Goal: Task Accomplishment & Management: Complete application form

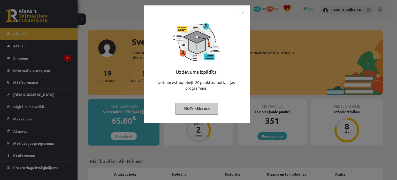
click at [211, 108] on button "Pildīt nākamo" at bounding box center [196, 109] width 42 height 12
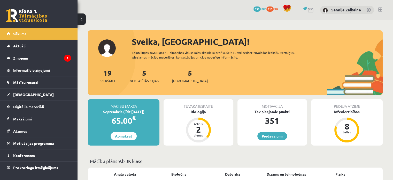
click at [148, 72] on div "5 Neizlasītās ziņas" at bounding box center [144, 75] width 29 height 16
click at [146, 78] on div "5 Neizlasītās ziņas" at bounding box center [144, 75] width 29 height 16
click at [147, 81] on span "Neizlasītās ziņas" at bounding box center [144, 80] width 29 height 5
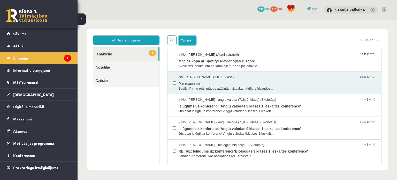
click at [190, 42] on button "Opcijas" at bounding box center [186, 40] width 17 height 9
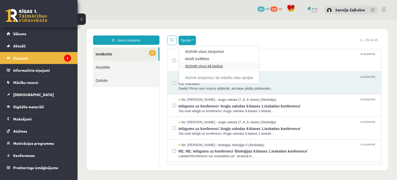
click at [194, 67] on link "Atzīmēt visus kā lasītus" at bounding box center [219, 65] width 68 height 5
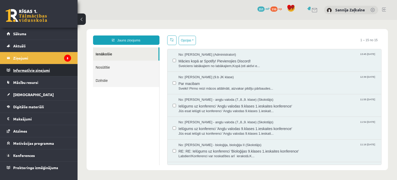
click at [55, 69] on legend "Informatīvie ziņojumi 0" at bounding box center [42, 70] width 58 height 12
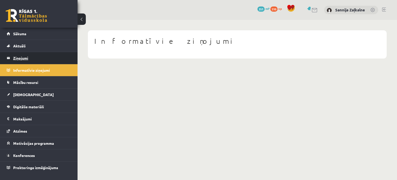
click at [53, 61] on legend "Ziņojumi 5" at bounding box center [42, 58] width 58 height 12
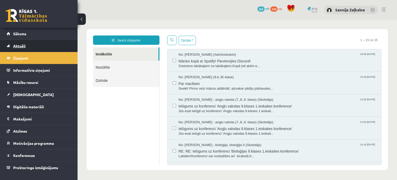
click at [49, 44] on link "Aktuāli" at bounding box center [39, 46] width 64 height 12
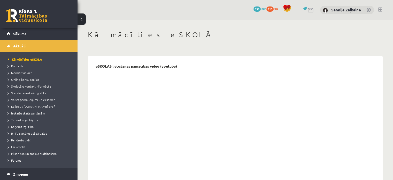
click at [48, 51] on link "Aktuāli" at bounding box center [39, 46] width 64 height 12
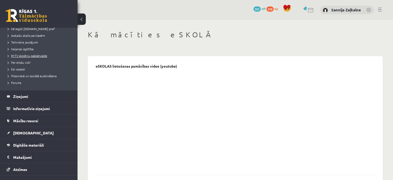
scroll to position [108, 0]
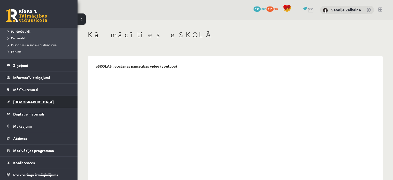
click at [19, 101] on span "[DEMOGRAPHIC_DATA]" at bounding box center [33, 101] width 41 height 5
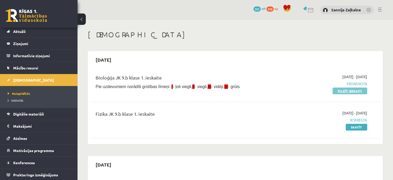
click at [347, 91] on link "Pildīt ieskaiti" at bounding box center [349, 90] width 35 height 7
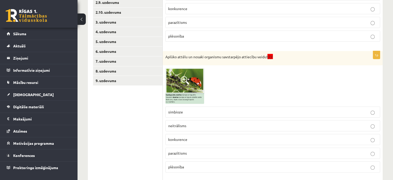
scroll to position [232, 0]
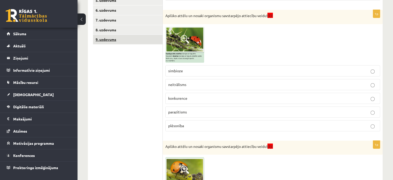
click at [102, 37] on link "9. uzdevums" at bounding box center [127, 40] width 69 height 10
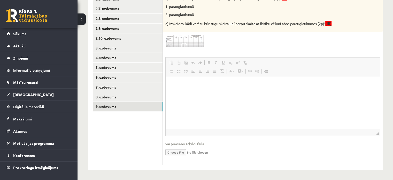
scroll to position [0, 0]
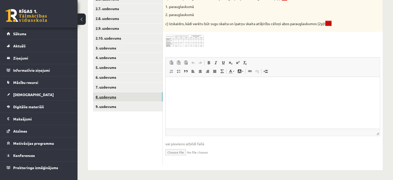
click at [107, 95] on link "8. uzdevums" at bounding box center [127, 97] width 69 height 10
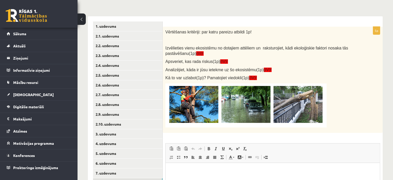
scroll to position [89, 0]
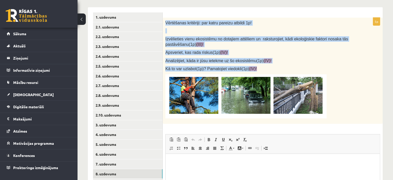
drag, startPoint x: 165, startPoint y: 23, endPoint x: 262, endPoint y: 68, distance: 107.2
click at [262, 68] on div "Vērtēšanas kritēriji: par katru pareizu atbildi 1p! Izvēlieties vienu ekosistēm…" at bounding box center [273, 71] width 220 height 106
drag, startPoint x: 262, startPoint y: 68, endPoint x: 276, endPoint y: 46, distance: 26.2
click at [276, 46] on p "Izvēlieties vienu ekosistēmu no dotajiem attēliem un raksturojiet, kādi ekoloģi…" at bounding box center [259, 41] width 189 height 11
copy div "Vērtēšanas kritēriji: par katru pareizu atbildi 1p! Izvēlieties vienu ekosistēm…"
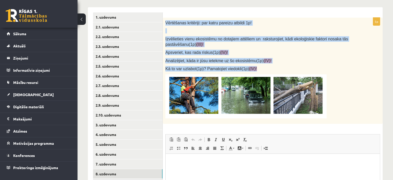
click at [278, 51] on p "Apsveriet, kas rada riskus(1p) (IV)!" at bounding box center [259, 52] width 189 height 5
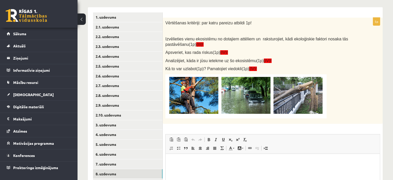
click at [195, 120] on div "Vērtēšanas kritēriji: par katru pareizu atbildi 1p! Izvēlieties vienu ekosistēm…" at bounding box center [273, 71] width 220 height 106
click at [196, 102] on img at bounding box center [245, 96] width 161 height 44
click at [178, 98] on img at bounding box center [245, 96] width 161 height 44
drag, startPoint x: 193, startPoint y: 96, endPoint x: 178, endPoint y: 101, distance: 15.9
click at [184, 107] on img at bounding box center [245, 96] width 161 height 44
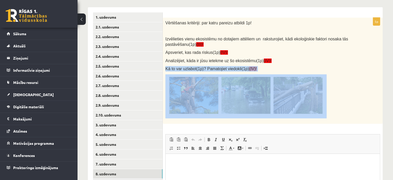
drag, startPoint x: 169, startPoint y: 69, endPoint x: 305, endPoint y: 105, distance: 140.6
click at [305, 104] on div "Vērtēšanas kritēriji: par katru pareizu atbildi 1p! Izvēlieties vienu ekosistēm…" at bounding box center [273, 71] width 220 height 106
copy div "Kā to var uzlabot(1p)? Pamatojiet viedokli(1p) (IV)!"
click at [227, 122] on div "Vērtēšanas kritēriji: par katru pareizu atbildi 1p! Izvēlieties vienu ekosistēm…" at bounding box center [273, 71] width 220 height 106
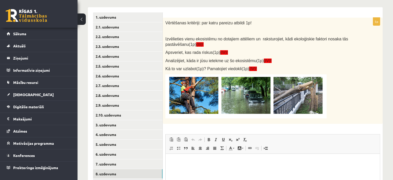
click at [179, 92] on img at bounding box center [245, 96] width 161 height 44
drag, startPoint x: 272, startPoint y: 73, endPoint x: 288, endPoint y: 81, distance: 17.9
click at [288, 81] on div "Vērtēšanas kritēriji: par katru pareizu atbildi 1p! Izvēlieties vienu ekosistēm…" at bounding box center [273, 71] width 220 height 106
click at [317, 125] on div "5p Vērtēšanas kritēriji: par katru pareizu atbildi 1p! Izvēlieties vienu ekosis…" at bounding box center [273, 130] width 220 height 224
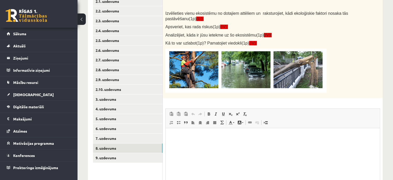
scroll to position [115, 0]
drag, startPoint x: 331, startPoint y: 45, endPoint x: 334, endPoint y: 46, distance: 3.0
click at [333, 45] on div "Vērtēšanas kritēriji: par katru pareizu atbildi 1p! Izvēlieties vienu ekosistēm…" at bounding box center [273, 45] width 220 height 106
click at [191, 74] on img at bounding box center [245, 70] width 161 height 44
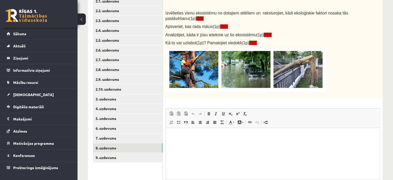
click at [191, 74] on img at bounding box center [245, 70] width 161 height 44
drag, startPoint x: 173, startPoint y: 46, endPoint x: 185, endPoint y: 62, distance: 19.7
click at [185, 62] on div "Vērtēšanas kritēriji: par katru pareizu atbildi 1p! Izvēlieties vienu ekosistēm…" at bounding box center [273, 45] width 220 height 106
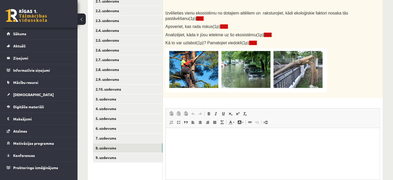
click at [197, 77] on img at bounding box center [245, 70] width 161 height 44
drag, startPoint x: 168, startPoint y: 48, endPoint x: 244, endPoint y: 75, distance: 80.5
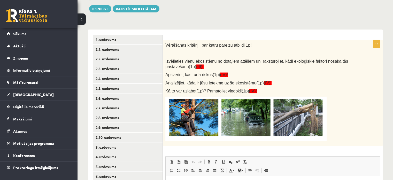
scroll to position [88, 0]
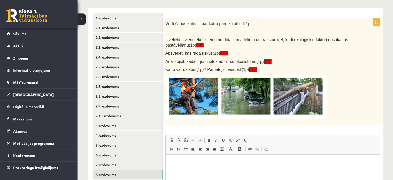
drag, startPoint x: 202, startPoint y: 162, endPoint x: 203, endPoint y: 160, distance: 3.1
click at [203, 160] on p "Bagātinātā teksta redaktors, wiswyg-editor-user-answer-47024778138560" at bounding box center [273, 161] width 204 height 5
click at [170, 162] on html "**********" at bounding box center [273, 162] width 214 height 16
click at [303, 161] on p "**********" at bounding box center [273, 161] width 204 height 5
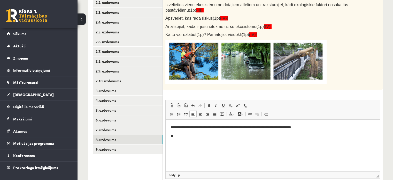
scroll to position [114, 0]
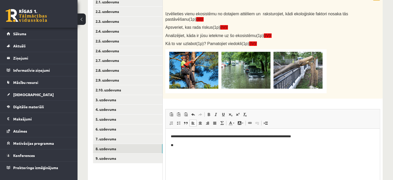
click at [200, 141] on body "**********" at bounding box center [273, 141] width 204 height 14
click at [260, 125] on span "Saite Klaviatūras saīsne vadīšanas taustiņš+K Atsaistīt" at bounding box center [253, 122] width 15 height 7
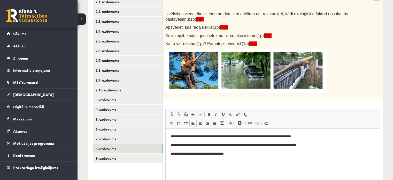
click at [226, 154] on p "**********" at bounding box center [273, 153] width 204 height 5
click at [251, 151] on p "**********" at bounding box center [273, 153] width 204 height 5
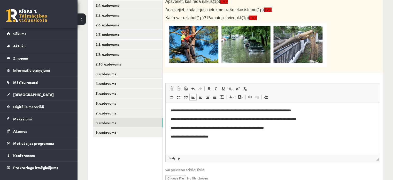
click at [196, 137] on p "**********" at bounding box center [273, 136] width 204 height 5
click at [198, 137] on p "**********" at bounding box center [273, 136] width 204 height 5
click at [219, 137] on p "**********" at bounding box center [273, 136] width 204 height 5
click at [253, 134] on p "**********" at bounding box center [273, 136] width 204 height 5
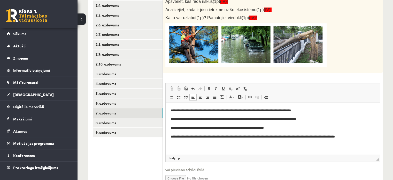
click at [104, 110] on link "7. uzdevums" at bounding box center [127, 113] width 69 height 10
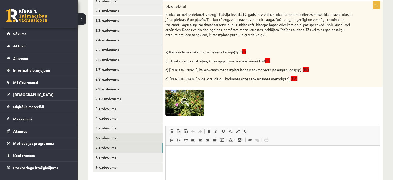
scroll to position [114, 0]
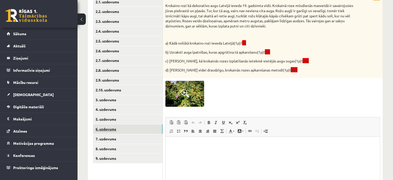
click at [105, 128] on link "6. uzdevums" at bounding box center [127, 129] width 69 height 10
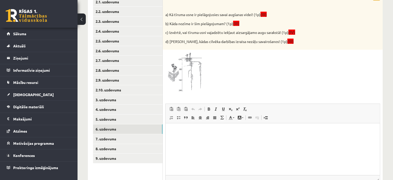
click at [185, 78] on img at bounding box center [184, 72] width 39 height 41
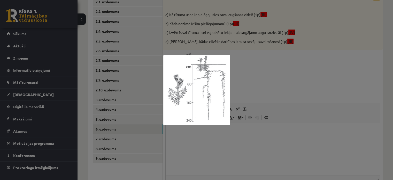
drag, startPoint x: 300, startPoint y: 57, endPoint x: 287, endPoint y: 60, distance: 13.0
click at [300, 57] on div at bounding box center [196, 90] width 393 height 180
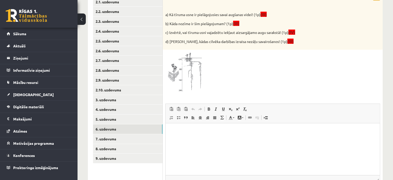
scroll to position [62, 0]
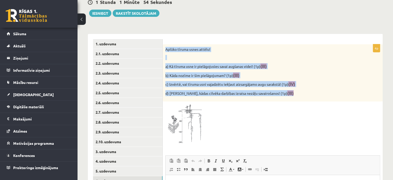
drag, startPoint x: 166, startPoint y: 48, endPoint x: 301, endPoint y: 93, distance: 142.0
click at [301, 93] on div "Aplūko tīruma usnes attēlu! a) Kā tīruma usne ir pielāgojusies savai augšanas v…" at bounding box center [273, 72] width 220 height 57
copy div "Aplūko tīruma usnes attēlu! a) Kā tīruma usne ir pielāgojusies savai augšanas v…"
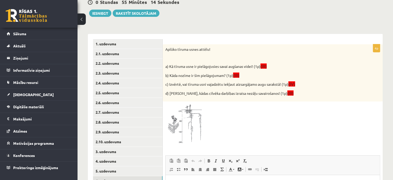
click at [216, 116] on div at bounding box center [272, 124] width 215 height 41
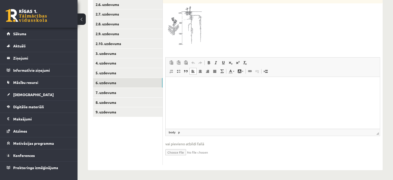
click at [179, 88] on html at bounding box center [273, 85] width 214 height 16
click at [197, 85] on p "**********" at bounding box center [273, 84] width 204 height 5
click at [220, 85] on p "**********" at bounding box center [273, 84] width 204 height 5
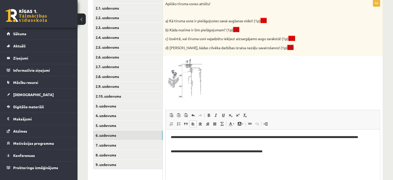
scroll to position [108, 0]
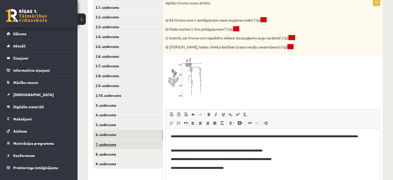
click at [103, 143] on link "7. uzdevums" at bounding box center [127, 144] width 69 height 10
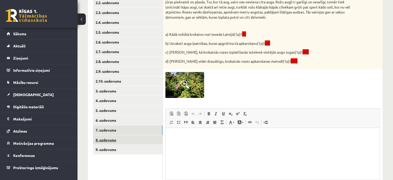
scroll to position [0, 0]
click at [115, 138] on link "8. uzdevums" at bounding box center [127, 140] width 69 height 10
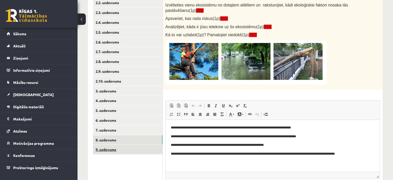
click at [105, 149] on link "9. uzdevums" at bounding box center [127, 149] width 69 height 10
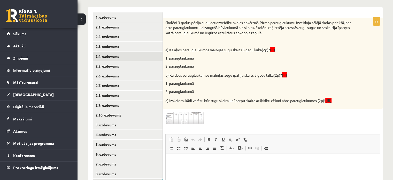
click at [106, 56] on link "2.4. uzdevums" at bounding box center [127, 56] width 69 height 10
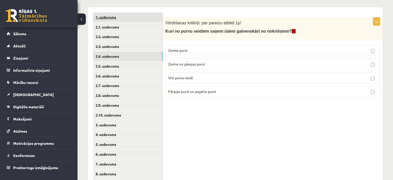
click at [103, 21] on link "1. uzdevums" at bounding box center [127, 17] width 69 height 10
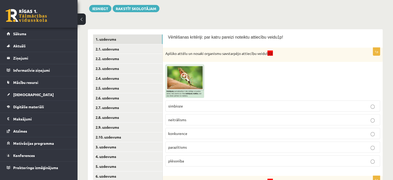
scroll to position [63, 0]
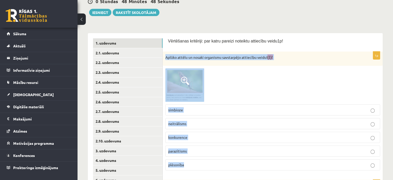
drag, startPoint x: 166, startPoint y: 59, endPoint x: 324, endPoint y: 165, distance: 190.3
click at [324, 165] on div "1p Aplūko attēlu un nosaki organismu savstarpējo attiecību veidu! (I)! simbioze…" at bounding box center [273, 112] width 220 height 123
copy div "Aplūko attēlu un nosaki organismu savstarpējo attiecību veidu! (I)! simbioze ne…"
drag, startPoint x: 227, startPoint y: 99, endPoint x: 226, endPoint y: 119, distance: 19.6
click at [227, 99] on div at bounding box center [272, 84] width 215 height 33
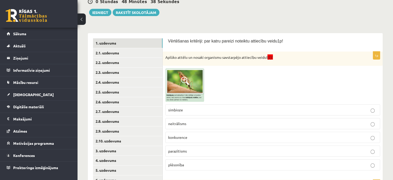
click at [181, 88] on img at bounding box center [184, 84] width 39 height 33
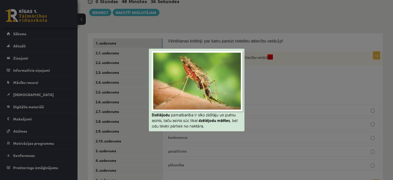
drag, startPoint x: 311, startPoint y: 63, endPoint x: 306, endPoint y: 59, distance: 6.9
click at [311, 62] on div at bounding box center [196, 90] width 393 height 180
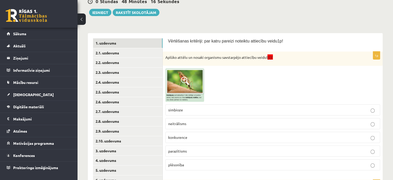
drag, startPoint x: 185, startPoint y: 154, endPoint x: 186, endPoint y: 147, distance: 6.3
click at [185, 153] on label "parazītisms" at bounding box center [272, 150] width 215 height 11
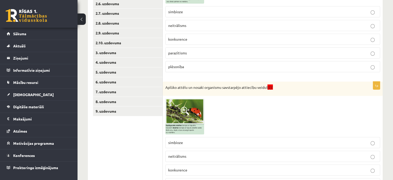
scroll to position [218, 0]
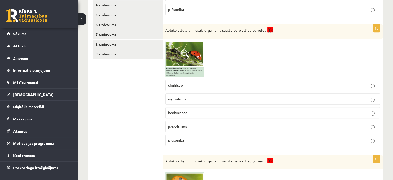
click at [182, 52] on span at bounding box center [185, 53] width 8 height 8
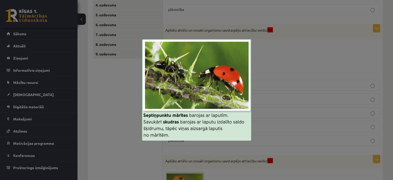
drag, startPoint x: 183, startPoint y: 27, endPoint x: 157, endPoint y: 13, distance: 30.0
click at [183, 28] on div at bounding box center [196, 90] width 393 height 180
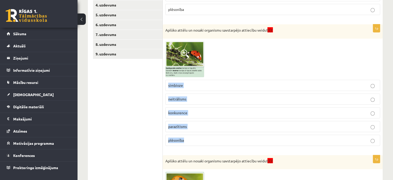
drag, startPoint x: 166, startPoint y: 81, endPoint x: 205, endPoint y: 133, distance: 64.9
click at [205, 133] on div "1p Aplūko attēlu un nosaki organismu savstarpējo attiecību veidu! (I)! simbioze…" at bounding box center [273, 86] width 220 height 125
copy fieldset "simbioze neitrālisms konkurence parazītisms plēsonība"
click at [127, 102] on ul "1. uzdevums 2.1. uzdevums 2.2. uzdevums 2.3. uzdevums 2.4. uzdevums 2.5. uzdevu…" at bounding box center [128, 81] width 70 height 397
click at [199, 87] on label "simbioze" at bounding box center [272, 85] width 215 height 11
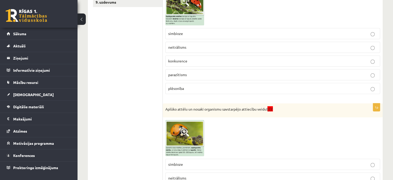
scroll to position [295, 0]
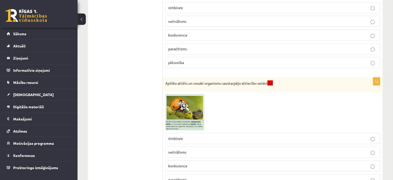
click at [188, 107] on span at bounding box center [185, 106] width 8 height 8
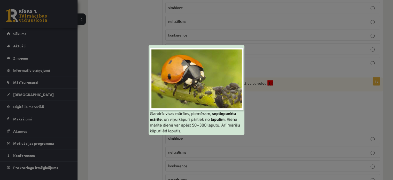
click at [114, 71] on div at bounding box center [196, 90] width 393 height 180
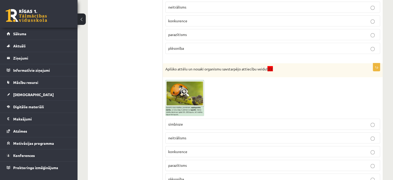
scroll to position [332, 0]
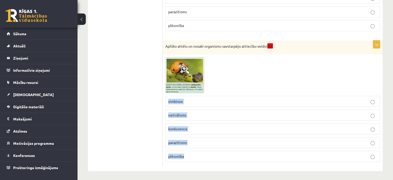
drag, startPoint x: 167, startPoint y: 98, endPoint x: 231, endPoint y: 155, distance: 86.0
click at [231, 155] on fieldset "simbioze neitrālisms konkurence parazītisms plēsonība" at bounding box center [272, 128] width 215 height 70
copy fieldset "simbioze neitrālisms konkurence parazītisms plēsonība"
click at [181, 156] on span "plēsonība" at bounding box center [176, 155] width 16 height 5
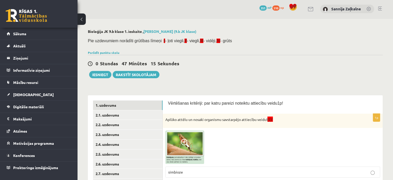
scroll to position [0, 0]
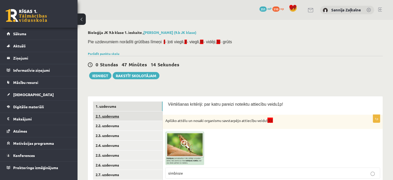
click at [98, 115] on link "2.1. uzdevums" at bounding box center [127, 116] width 69 height 10
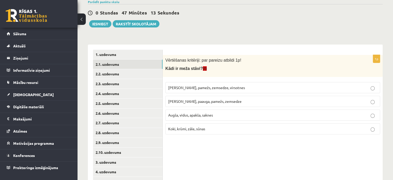
scroll to position [77, 0]
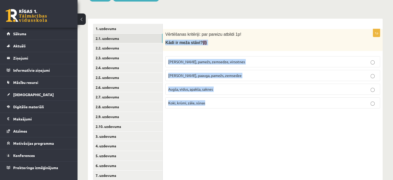
drag, startPoint x: 163, startPoint y: 40, endPoint x: 229, endPoint y: 100, distance: 89.2
click at [229, 100] on div "1p Vērtēšanas kritēriji: par pareizu atbildi 1p! Kādi ir meža stāvi? (I) [PERSO…" at bounding box center [273, 70] width 220 height 83
copy div "Kādi ir meža stāvi? (I) [PERSON_NAME], pamežs, zemsedze, virsotnes [PERSON_NAME…"
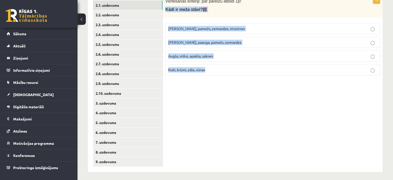
scroll to position [113, 0]
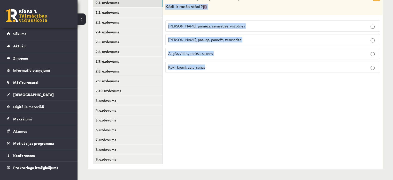
click at [196, 106] on div "1p Vērtēšanas kritēriji: par pareizu atbildi 1p! Kādi ir meža stāvi? (I) [PERSO…" at bounding box center [273, 76] width 220 height 186
drag, startPoint x: 230, startPoint y: 108, endPoint x: 229, endPoint y: 89, distance: 18.9
click at [230, 108] on div "1p Vērtēšanas kritēriji: par pareizu atbildi 1p! Kādi ir meža stāvi? (I) [PERSO…" at bounding box center [273, 76] width 220 height 186
click at [208, 82] on div "1p Vērtēšanas kritēriji: par pareizu atbildi 1p! Kādi ir meža stāvi? (I) [PERSO…" at bounding box center [273, 76] width 220 height 186
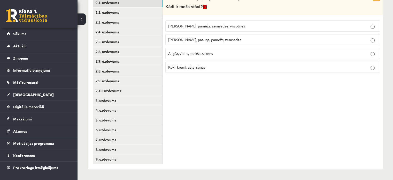
click at [208, 82] on div "1p Vērtēšanas kritēriji: par pareizu atbildi 1p! Kādi ir meža stāvi? (I) [PERSO…" at bounding box center [273, 76] width 220 height 186
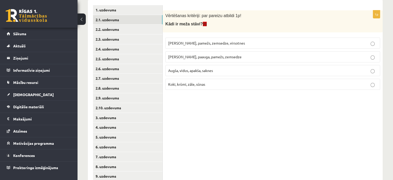
scroll to position [87, 0]
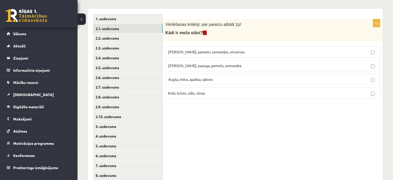
click at [201, 64] on span "[PERSON_NAME], paauga, pamežs, zemsedze" at bounding box center [204, 65] width 73 height 5
click at [112, 39] on link "2.2. uzdevums" at bounding box center [127, 38] width 69 height 10
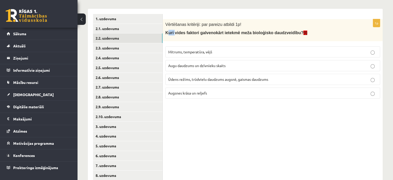
drag, startPoint x: 168, startPoint y: 33, endPoint x: 173, endPoint y: 34, distance: 5.3
click at [173, 34] on span "Kuri vides faktori galvenokārt ietekmē meža bioloģisko daudzveidību? (I)" at bounding box center [236, 32] width 142 height 4
drag, startPoint x: 159, startPoint y: 33, endPoint x: 168, endPoint y: 33, distance: 8.3
click at [160, 33] on link "2.1. uzdevums" at bounding box center [127, 29] width 69 height 10
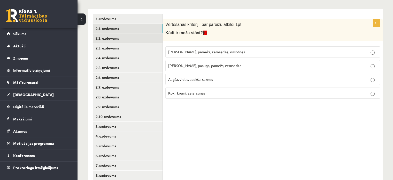
click at [153, 36] on link "2.2. uzdevums" at bounding box center [127, 38] width 69 height 10
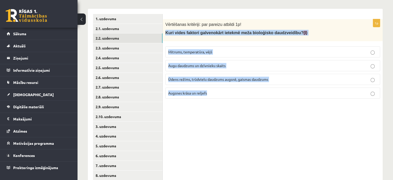
drag, startPoint x: 166, startPoint y: 33, endPoint x: 295, endPoint y: 96, distance: 144.3
click at [295, 96] on div "1p Vērtēšanas kritēriji: par pareizu atbildi 1p! Kuri vides faktori galvenokārt…" at bounding box center [273, 60] width 220 height 83
copy div "Kuri vides faktori galvenokārt ietekmē meža bioloģisko daudzveidību? (I) Mitrum…"
click at [223, 102] on div "1p Vērtēšanas kritēriji: par pareizu atbildi 1p! Kuri vides faktori galvenokārt…" at bounding box center [273, 102] width 220 height 186
click at [226, 79] on span "Ūdens režīms, trūdvielu daudzums augsnē, gaismas daudzums" at bounding box center [218, 79] width 100 height 5
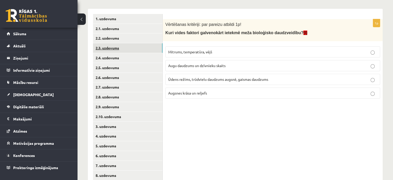
click at [107, 46] on link "2.3. uzdevums" at bounding box center [127, 48] width 69 height 10
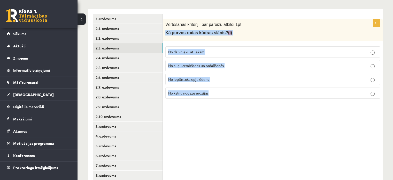
drag, startPoint x: 164, startPoint y: 31, endPoint x: 237, endPoint y: 90, distance: 94.1
click at [237, 90] on div "1p Vērtēšanas kritēriji: par pareizu atbildi 1p! Kā purvos rodas kūdras slānis?…" at bounding box center [273, 60] width 220 height 83
copy div "Kā purvos rodas kūdras slānis? (I) No dzīvnieku atliekām No augu atmiršanas un …"
click at [199, 125] on div "1p Vērtēšanas kritēriji: par pareizu atbildi 1p! Kā purvos rodas kūdras slānis?…" at bounding box center [273, 102] width 220 height 186
click at [317, 63] on p "No augu atmiršanas un sadalīšanās" at bounding box center [272, 65] width 209 height 5
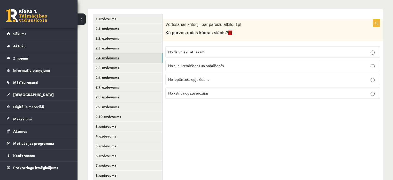
click at [107, 54] on link "2.4. uzdevums" at bounding box center [127, 58] width 69 height 10
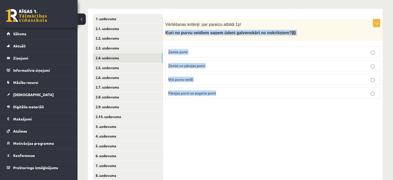
drag, startPoint x: 164, startPoint y: 32, endPoint x: 243, endPoint y: 93, distance: 99.5
click at [243, 93] on div "1p Vērtēšanas kritēriji: par pareizu atbildi 1p! Kuri no purvu veidiem saņem ūd…" at bounding box center [273, 60] width 220 height 83
copy div "Kuri no purvu veidiem saņem ūdeni galvenokārt no nokrišņiem? (I) Zemie purvi Ze…"
drag, startPoint x: 214, startPoint y: 103, endPoint x: 212, endPoint y: 100, distance: 3.3
click at [214, 102] on div "1p Vērtēšanas kritēriji: par pareizu atbildi 1p! Kuri no purvu veidiem saņem ūd…" at bounding box center [273, 102] width 220 height 186
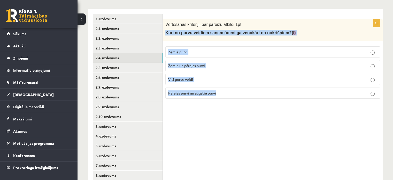
click at [237, 92] on p "Pārejas purvi un augstie purvi" at bounding box center [272, 92] width 209 height 5
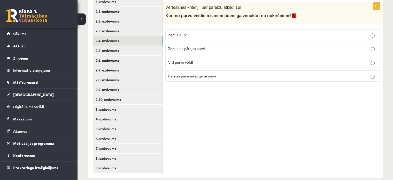
scroll to position [113, 0]
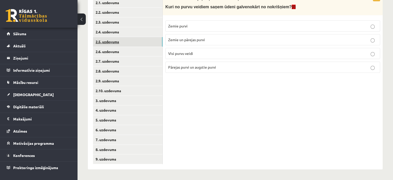
click at [107, 41] on link "2.5. uzdevums" at bounding box center [127, 42] width 69 height 10
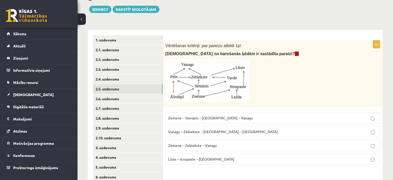
scroll to position [61, 0]
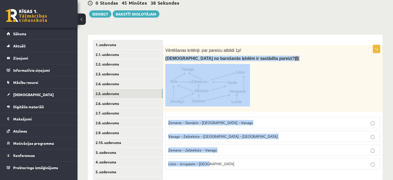
drag, startPoint x: 165, startPoint y: 57, endPoint x: 253, endPoint y: 162, distance: 136.6
click at [253, 162] on div "1p Vērtēšanas kritēriji: par pareizu atbildi 1p! Kura no barošanās ķēdēm ir sas…" at bounding box center [273, 109] width 220 height 128
click at [293, 91] on p at bounding box center [259, 85] width 189 height 42
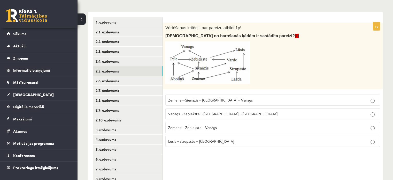
scroll to position [113, 0]
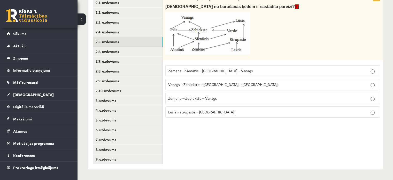
click at [220, 35] on img at bounding box center [207, 33] width 84 height 42
click at [220, 69] on span "Zemene→Sienāzis→[GEOGRAPHIC_DATA]→Vanags" at bounding box center [210, 70] width 84 height 5
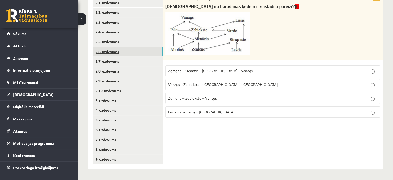
click at [113, 51] on link "2.6. uzdevums" at bounding box center [127, 52] width 69 height 10
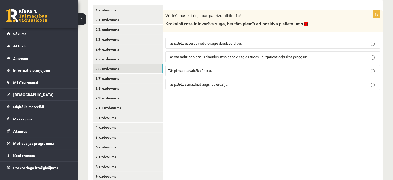
scroll to position [87, 0]
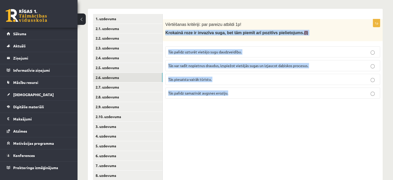
drag, startPoint x: 169, startPoint y: 32, endPoint x: 236, endPoint y: 88, distance: 86.9
click at [236, 88] on div "1p Vērtēšanas kritēriji: par pareizu atbildi 1p! Krokainā roze ir invazīva suga…" at bounding box center [273, 60] width 220 height 83
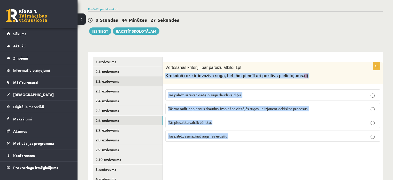
scroll to position [77, 0]
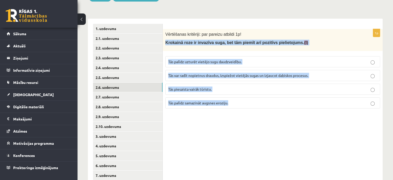
drag, startPoint x: 217, startPoint y: 139, endPoint x: 213, endPoint y: 135, distance: 5.5
click at [217, 139] on div "1p Vērtēšanas kritēriji: par pareizu atbildi 1p! Krokainā roze ir invazīva suga…" at bounding box center [273, 112] width 220 height 186
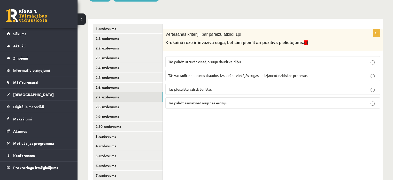
click at [111, 99] on link "2.7. uzdevums" at bounding box center [127, 97] width 69 height 10
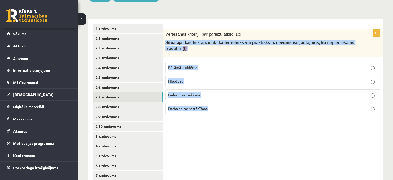
drag, startPoint x: 164, startPoint y: 41, endPoint x: 256, endPoint y: 109, distance: 114.3
click at [256, 109] on div "1p Vērtēšanas kritēriji: par pareizu atbildi 1p! Situācija, kas tiek apzināta k…" at bounding box center [273, 73] width 220 height 89
click at [109, 89] on link "2.6. uzdevums" at bounding box center [127, 87] width 69 height 10
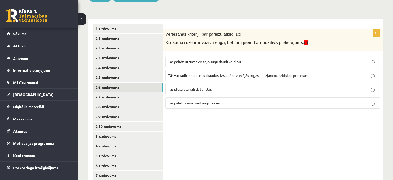
click at [200, 102] on span "Tās palīdz samazināt augsnes eroziju." at bounding box center [198, 102] width 60 height 5
click at [104, 100] on link "2.7. uzdevums" at bounding box center [127, 97] width 69 height 10
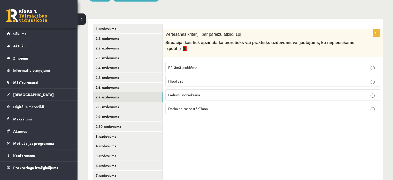
click at [196, 65] on p "Pētāmā problēma" at bounding box center [272, 67] width 209 height 5
click at [116, 107] on link "2.8. uzdevums" at bounding box center [127, 107] width 69 height 10
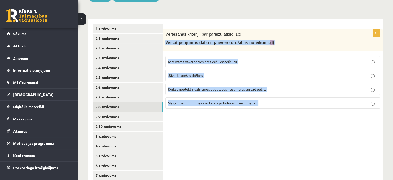
drag, startPoint x: 163, startPoint y: 42, endPoint x: 287, endPoint y: 116, distance: 144.1
click at [291, 121] on div "1p Vērtēšanas kritēriji: par pareizu atbildi 1p! Veicot pētījumus dabā ir jāiev…" at bounding box center [273, 112] width 220 height 186
drag, startPoint x: 286, startPoint y: 115, endPoint x: 247, endPoint y: 118, distance: 39.6
click at [247, 118] on div "1p Vērtēšanas kritēriji: par pareizu atbildi 1p! Veicot pētījumus dabā ir jāiev…" at bounding box center [273, 112] width 220 height 186
click at [225, 138] on div "1p Vērtēšanas kritēriji: par pareizu atbildi 1p! Veicot pētījumus dabā ir jāiev…" at bounding box center [273, 112] width 220 height 186
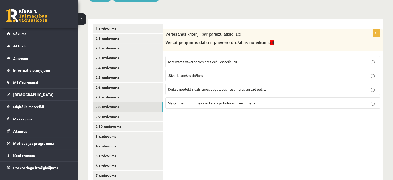
click at [189, 58] on label "Ieteicams vakcinēties pret ērču encefalītu" at bounding box center [272, 61] width 215 height 11
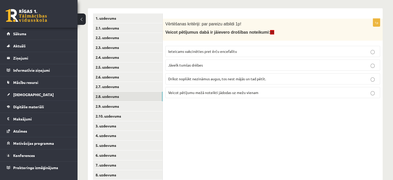
scroll to position [103, 0]
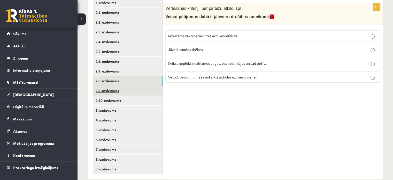
click at [110, 89] on link "2.9. uzdevums" at bounding box center [127, 91] width 69 height 10
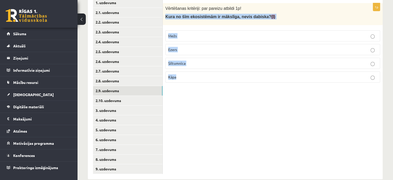
drag, startPoint x: 166, startPoint y: 17, endPoint x: 271, endPoint y: 81, distance: 123.8
click at [271, 81] on div "1p Vērtēšanas kritēriji: par pareizu atbildi 1p! Kura no šīm ekosistēmām ir māk…" at bounding box center [273, 44] width 220 height 83
click at [193, 63] on p "Siltumnīca" at bounding box center [272, 62] width 209 height 5
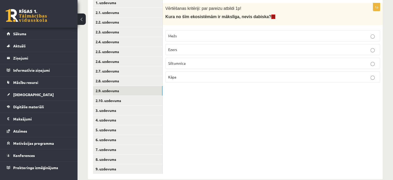
click at [197, 106] on div "1p Vērtēšanas kritēriji: par pareizu atbildi 1p! Kura no šīm ekosistēmām ir māk…" at bounding box center [273, 86] width 220 height 186
click at [118, 100] on link "2.10. uzdevums" at bounding box center [127, 101] width 69 height 10
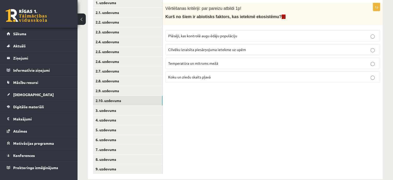
drag, startPoint x: 168, startPoint y: 16, endPoint x: 165, endPoint y: 16, distance: 3.1
click at [167, 16] on span "Kurš no šiem ir abiotisks faktors, kas ietekmē ekosistēmu? (I)" at bounding box center [225, 16] width 120 height 4
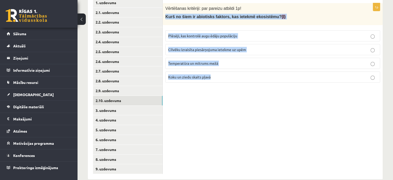
drag, startPoint x: 165, startPoint y: 16, endPoint x: 252, endPoint y: 89, distance: 113.5
click at [252, 89] on div "1p Vērtēšanas kritēriji: par pareizu atbildi 1p! Kurš no šiem ir abiotisks fakt…" at bounding box center [273, 86] width 220 height 186
click at [198, 97] on div "1p Vērtēšanas kritēriji: par pareizu atbildi 1p! Kurš no šiem ir abiotisks fakt…" at bounding box center [273, 86] width 220 height 186
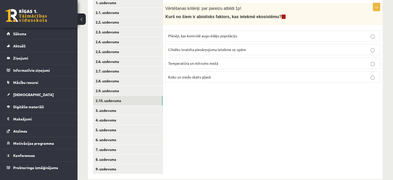
click at [200, 62] on span "Temperatūra un mitrums mežā" at bounding box center [193, 63] width 50 height 5
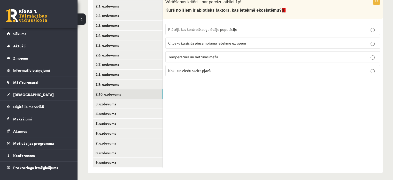
scroll to position [113, 0]
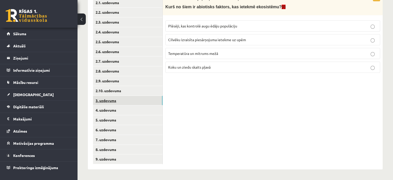
click at [107, 100] on link "3. uzdevums" at bounding box center [127, 101] width 69 height 10
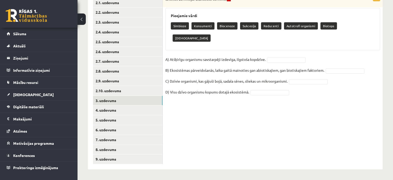
scroll to position [87, 0]
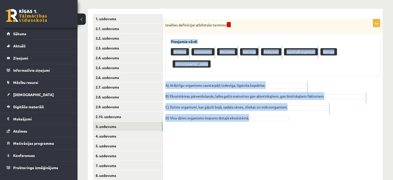
drag, startPoint x: 169, startPoint y: 40, endPoint x: 314, endPoint y: 108, distance: 160.6
click at [314, 107] on div "4p Izvēlies definīcijai atbilstošo terminu! (I) Pieejamie vārdi Simbioze Konsum…" at bounding box center [273, 73] width 220 height 108
click at [249, 118] on div "4p Izvēlies definīcijai atbilstošo terminu! (I) Pieejamie vārdi Simbioze Konsum…" at bounding box center [273, 102] width 220 height 186
click at [315, 125] on div "4p Izvēlies definīcijai atbilstošo terminu! (I) Pieejamie vārdi Simbioze Konsum…" at bounding box center [273, 102] width 220 height 186
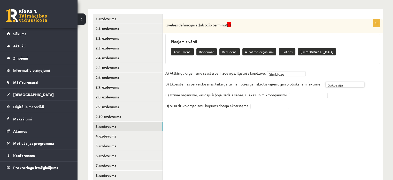
drag, startPoint x: 311, startPoint y: 98, endPoint x: 307, endPoint y: 95, distance: 5.6
click at [310, 97] on fieldset "A) Atšķirīgu organismu savstarpēji izdevīga, ilgstoša kopdzīve. Simbioze ******…" at bounding box center [272, 90] width 215 height 43
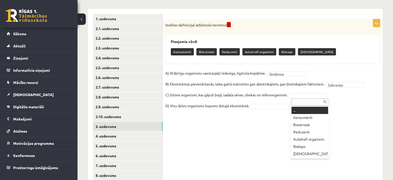
drag, startPoint x: 306, startPoint y: 95, endPoint x: 298, endPoint y: 93, distance: 8.5
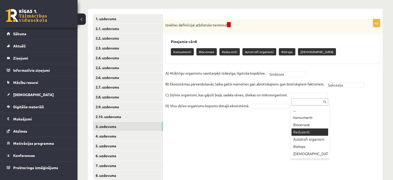
drag, startPoint x: 309, startPoint y: 130, endPoint x: 291, endPoint y: 118, distance: 21.6
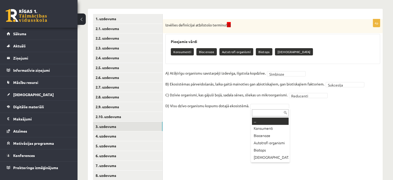
drag, startPoint x: 279, startPoint y: 105, endPoint x: 260, endPoint y: 86, distance: 27.0
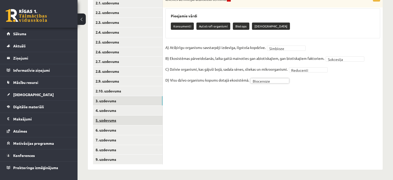
scroll to position [113, 0]
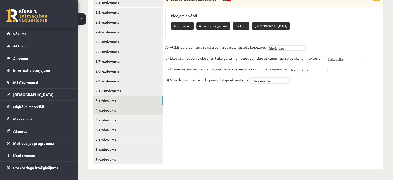
click at [107, 111] on link "4. uzdevums" at bounding box center [127, 110] width 69 height 10
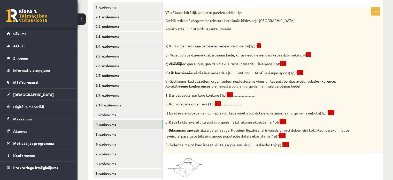
scroll to position [87, 0]
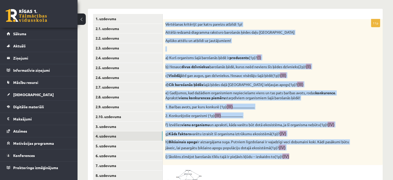
drag, startPoint x: 165, startPoint y: 24, endPoint x: 353, endPoint y: 158, distance: 231.0
click at [353, 158] on div "Vērtēšanas kritēriji: par katru pareizu atbildi 1p! Attēlā redzamā diagramma ra…" at bounding box center [273, 91] width 220 height 145
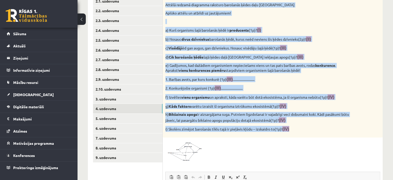
scroll to position [139, 0]
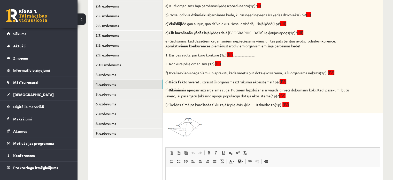
click at [349, 114] on div "11p Vērtēšanas kritēriji: par katru pareizu atbildi 1p! Attēlā redzamā diagramm…" at bounding box center [273, 110] width 220 height 287
click at [186, 132] on img at bounding box center [184, 125] width 39 height 21
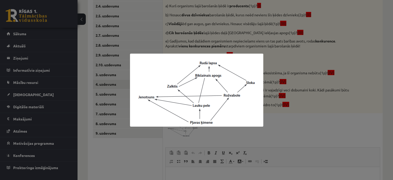
click at [281, 108] on div at bounding box center [196, 90] width 393 height 180
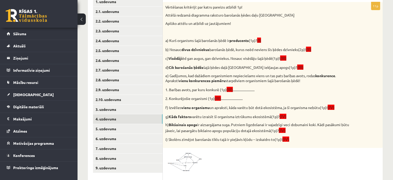
scroll to position [113, 0]
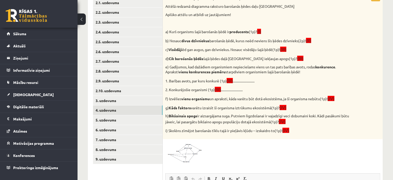
click at [179, 145] on img at bounding box center [184, 151] width 39 height 21
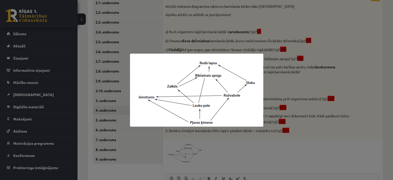
click at [232, 152] on div at bounding box center [196, 90] width 393 height 180
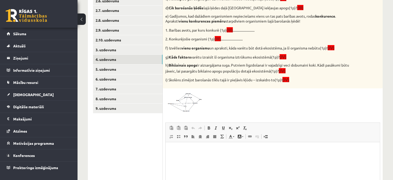
scroll to position [165, 0]
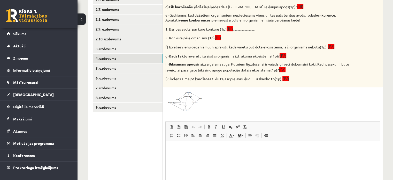
drag, startPoint x: 176, startPoint y: 150, endPoint x: 173, endPoint y: 151, distance: 3.4
click at [173, 150] on p "Bagātinātā teksta redaktors, wiswyg-editor-user-answer-47024719866860" at bounding box center [273, 148] width 204 height 5
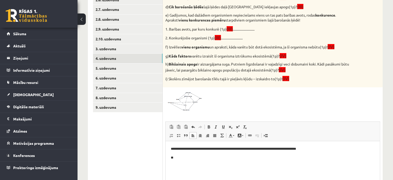
scroll to position [139, 0]
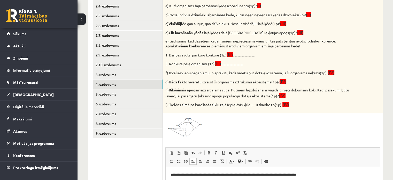
click at [175, 139] on div "11p Vērtēšanas kritēriji: par katru pareizu atbildi 1p! Attēlā redzamā diagramm…" at bounding box center [273, 110] width 220 height 287
click at [181, 132] on img at bounding box center [184, 125] width 39 height 21
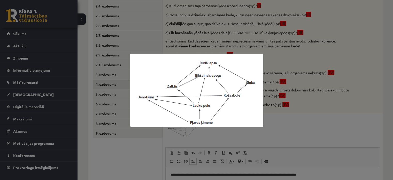
click at [286, 129] on div at bounding box center [196, 90] width 393 height 180
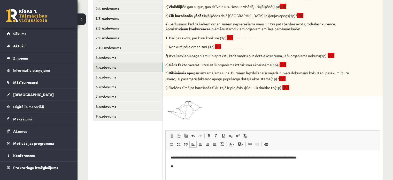
scroll to position [165, 0]
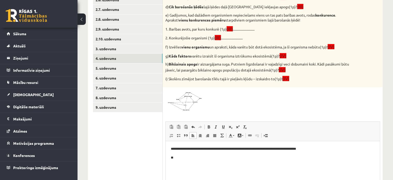
click at [188, 154] on p "**" at bounding box center [273, 156] width 204 height 5
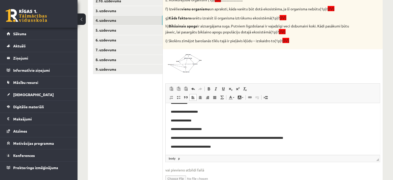
scroll to position [28, 0]
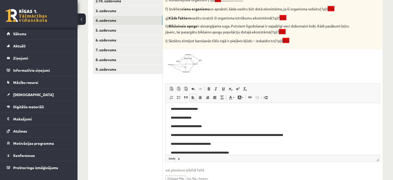
click at [188, 152] on p "**********" at bounding box center [271, 152] width 200 height 5
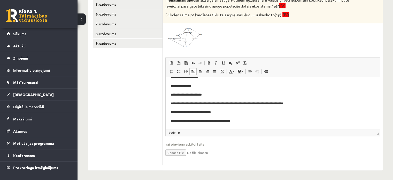
click at [242, 120] on p "**********" at bounding box center [271, 120] width 200 height 5
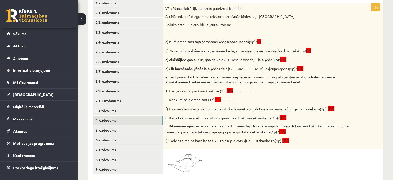
scroll to position [125, 0]
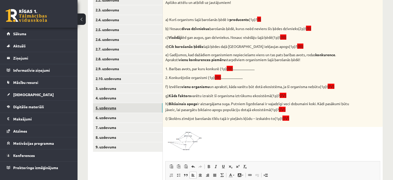
click at [104, 104] on link "5. uzdevums" at bounding box center [127, 108] width 69 height 10
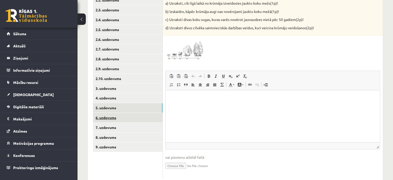
scroll to position [0, 0]
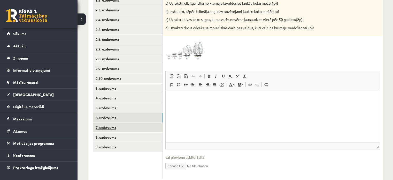
click at [103, 125] on link "7. uzdevums" at bounding box center [127, 127] width 69 height 10
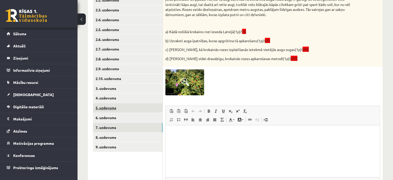
click at [115, 109] on link "5. uzdevums" at bounding box center [127, 108] width 69 height 10
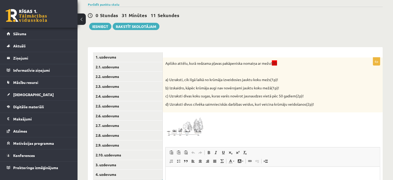
scroll to position [48, 0]
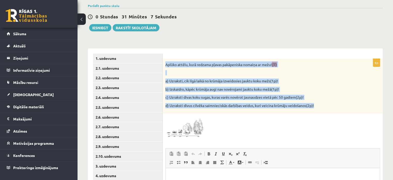
drag, startPoint x: 165, startPoint y: 65, endPoint x: 324, endPoint y: 107, distance: 163.8
click at [324, 107] on div "Aplūko attēlu, kurā redzama pļavas pakāpeniska nomaiņa ar mežu! (II) a) Uzrakst…" at bounding box center [273, 86] width 220 height 55
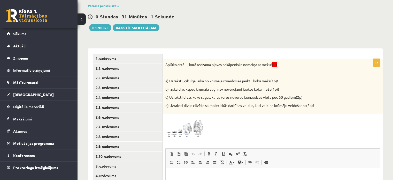
click at [231, 131] on div at bounding box center [272, 127] width 215 height 22
drag, startPoint x: 206, startPoint y: 130, endPoint x: 200, endPoint y: 130, distance: 5.9
click at [205, 130] on div at bounding box center [272, 127] width 215 height 22
click at [197, 130] on img at bounding box center [184, 127] width 39 height 22
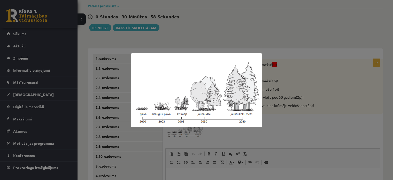
click at [313, 100] on div at bounding box center [196, 90] width 393 height 180
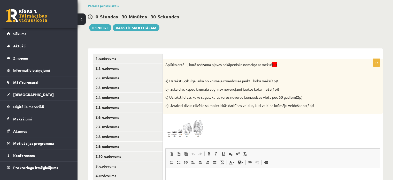
click at [189, 135] on img at bounding box center [184, 127] width 39 height 22
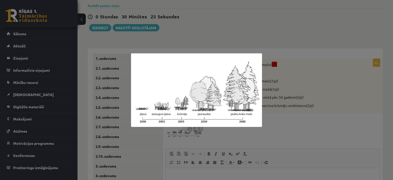
click at [319, 46] on div at bounding box center [196, 90] width 393 height 180
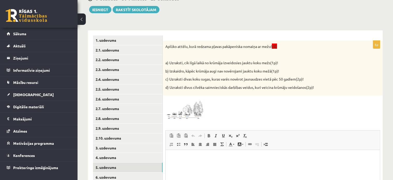
scroll to position [99, 0]
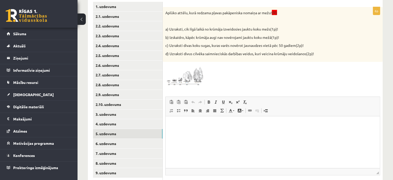
click at [182, 130] on html at bounding box center [273, 124] width 214 height 16
click at [189, 121] on p "**" at bounding box center [273, 123] width 204 height 5
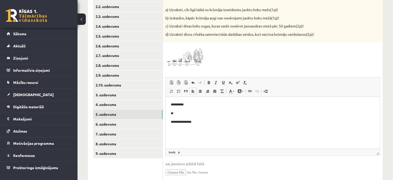
scroll to position [113, 0]
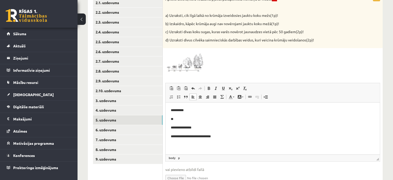
click at [183, 119] on p "**" at bounding box center [273, 118] width 204 height 5
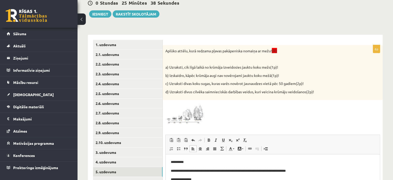
scroll to position [87, 0]
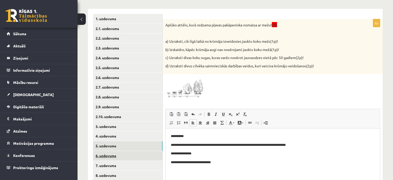
click at [100, 155] on link "6. uzdevums" at bounding box center [127, 156] width 69 height 10
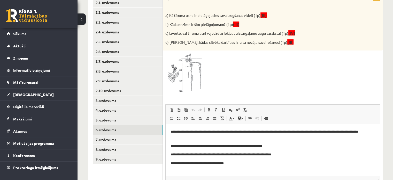
scroll to position [0, 0]
click at [101, 142] on link "7. uzdevums" at bounding box center [127, 140] width 69 height 10
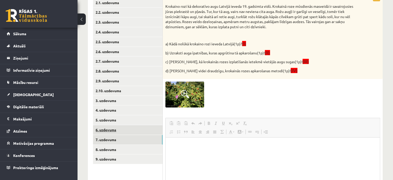
click at [106, 128] on link "6. uzdevums" at bounding box center [127, 130] width 69 height 10
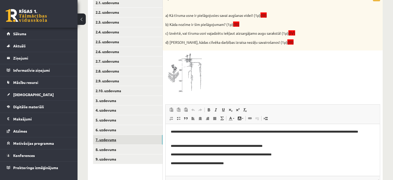
click at [112, 137] on link "7. uzdevums" at bounding box center [127, 140] width 69 height 10
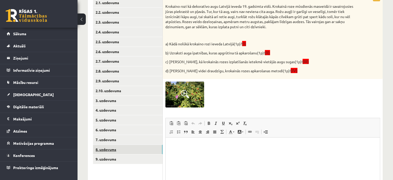
click at [110, 149] on link "8. uzdevums" at bounding box center [127, 149] width 69 height 10
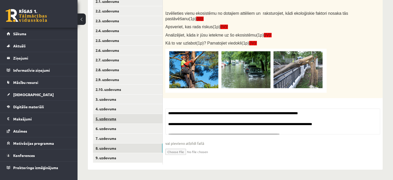
scroll to position [115, 0]
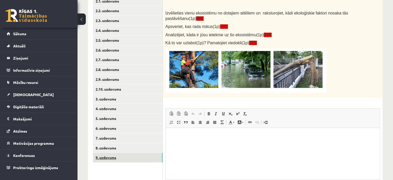
click at [102, 154] on link "9. uzdevums" at bounding box center [127, 157] width 69 height 10
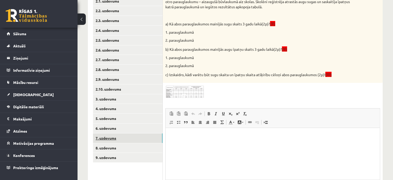
click at [107, 139] on link "7. uzdevums" at bounding box center [127, 138] width 69 height 10
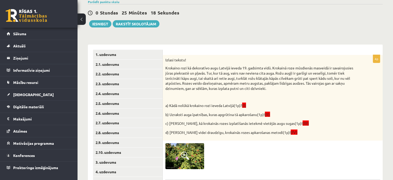
scroll to position [63, 0]
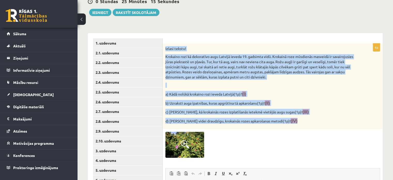
drag, startPoint x: 165, startPoint y: 48, endPoint x: 298, endPoint y: 123, distance: 151.9
click at [297, 123] on div "Izlasi tekstu! Krokaino rozi kā dekoratīvo augu Latvijā ieveda 19. gadsimta vid…" at bounding box center [273, 86] width 220 height 86
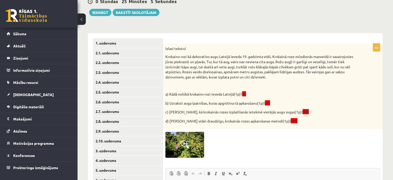
drag, startPoint x: 216, startPoint y: 151, endPoint x: 213, endPoint y: 150, distance: 2.9
click at [216, 151] on div at bounding box center [272, 144] width 215 height 26
click at [198, 150] on img at bounding box center [184, 144] width 39 height 26
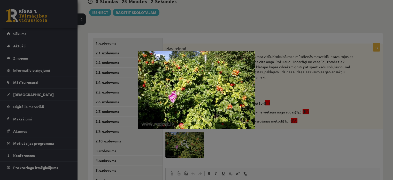
click at [239, 137] on div at bounding box center [196, 90] width 393 height 180
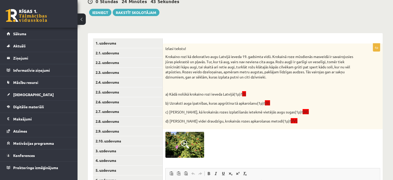
click at [193, 145] on img at bounding box center [184, 144] width 39 height 26
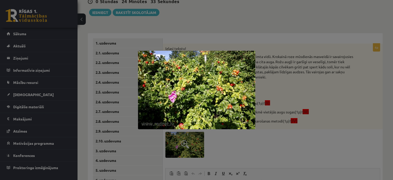
click at [295, 100] on div at bounding box center [196, 90] width 393 height 180
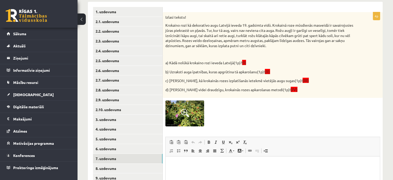
scroll to position [141, 0]
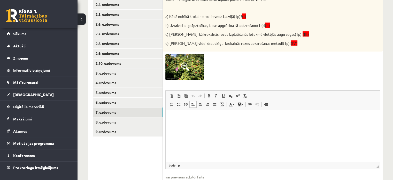
click at [193, 126] on html at bounding box center [273, 118] width 214 height 16
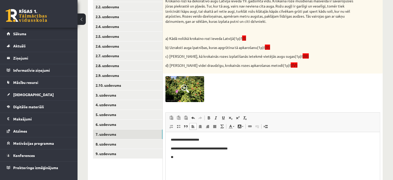
scroll to position [141, 0]
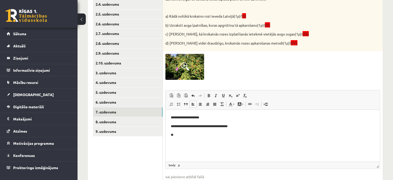
click at [199, 134] on p "**" at bounding box center [273, 134] width 204 height 5
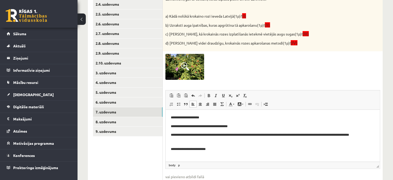
scroll to position [167, 0]
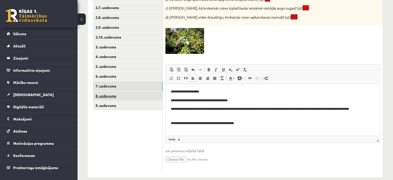
click at [111, 95] on link "8. uzdevums" at bounding box center [127, 96] width 69 height 10
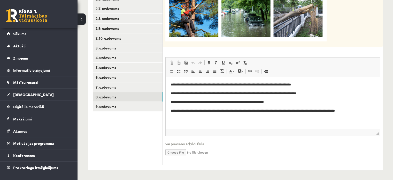
scroll to position [0, 0]
click at [110, 107] on link "9. uzdevums" at bounding box center [127, 107] width 69 height 10
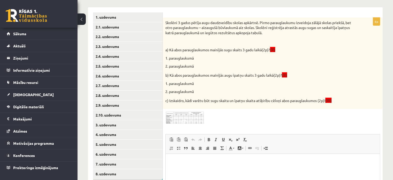
click at [166, 21] on p "Skolēni 3 gadus pētīja augu daudzveidību skolas apkārtnē. Pirmo parauglaukumu i…" at bounding box center [259, 27] width 189 height 15
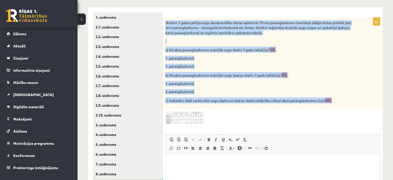
drag, startPoint x: 166, startPoint y: 21, endPoint x: 353, endPoint y: 105, distance: 205.0
click at [353, 106] on div "Skolēni 3 gadus pētīja augu daudzveidību skolas apkārtnē. Pirmo parauglaukumu i…" at bounding box center [273, 63] width 220 height 91
drag, startPoint x: 257, startPoint y: 150, endPoint x: 249, endPoint y: 143, distance: 10.3
click at [256, 150] on link "Atsaistīt" at bounding box center [256, 147] width 7 height 7
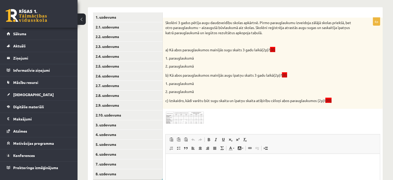
click at [250, 125] on div "6p Skolēni 3 gadus pētīja augu daudzveidību skolas apkārtnē. Pirmo parauglaukum…" at bounding box center [273, 130] width 220 height 224
click at [195, 120] on img at bounding box center [184, 117] width 39 height 12
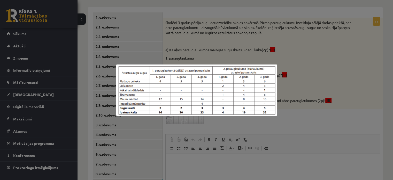
click at [303, 85] on div at bounding box center [196, 90] width 393 height 180
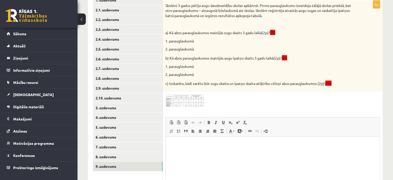
scroll to position [115, 0]
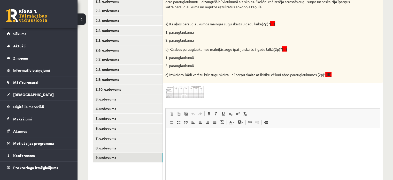
click at [199, 141] on html at bounding box center [273, 135] width 214 height 16
click at [175, 134] on p "**********" at bounding box center [273, 134] width 204 height 5
drag, startPoint x: 172, startPoint y: 145, endPoint x: 167, endPoint y: 145, distance: 5.7
click at [168, 145] on html "**********" at bounding box center [273, 139] width 214 height 24
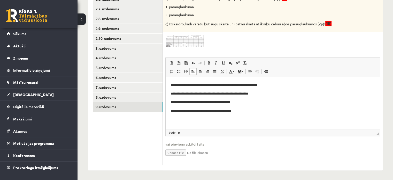
scroll to position [166, 0]
drag, startPoint x: 165, startPoint y: 118, endPoint x: 158, endPoint y: 117, distance: 7.3
click at [166, 117] on html "**********" at bounding box center [273, 101] width 214 height 50
drag, startPoint x: 177, startPoint y: 121, endPoint x: 179, endPoint y: 115, distance: 6.1
click at [177, 121] on p "**" at bounding box center [273, 118] width 204 height 5
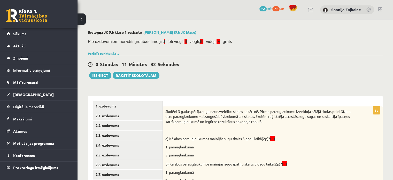
scroll to position [0, 0]
click at [99, 74] on button "Iesniegt" at bounding box center [100, 75] width 22 height 7
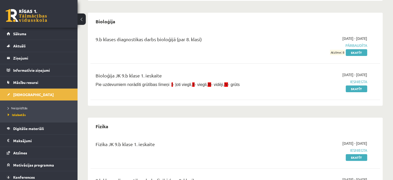
scroll to position [155, 0]
